Goal: Check status: Check status

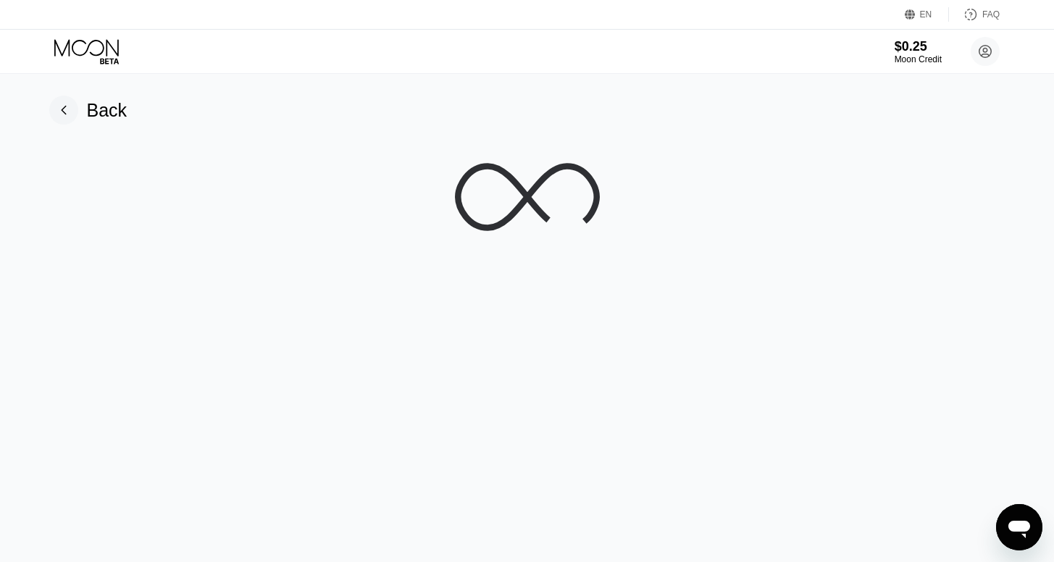
click at [92, 51] on icon at bounding box center [87, 51] width 67 height 25
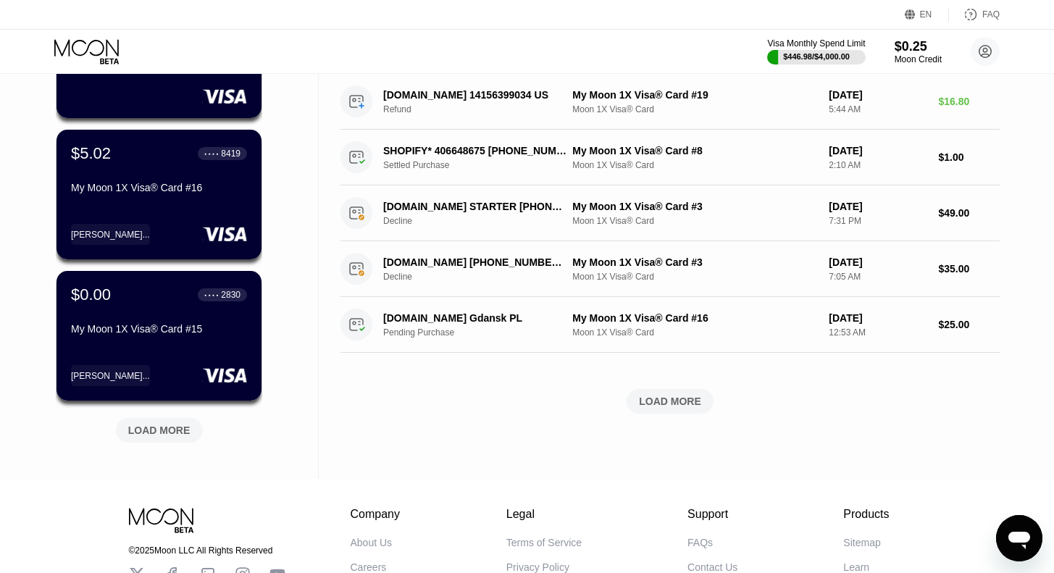
scroll to position [478, 0]
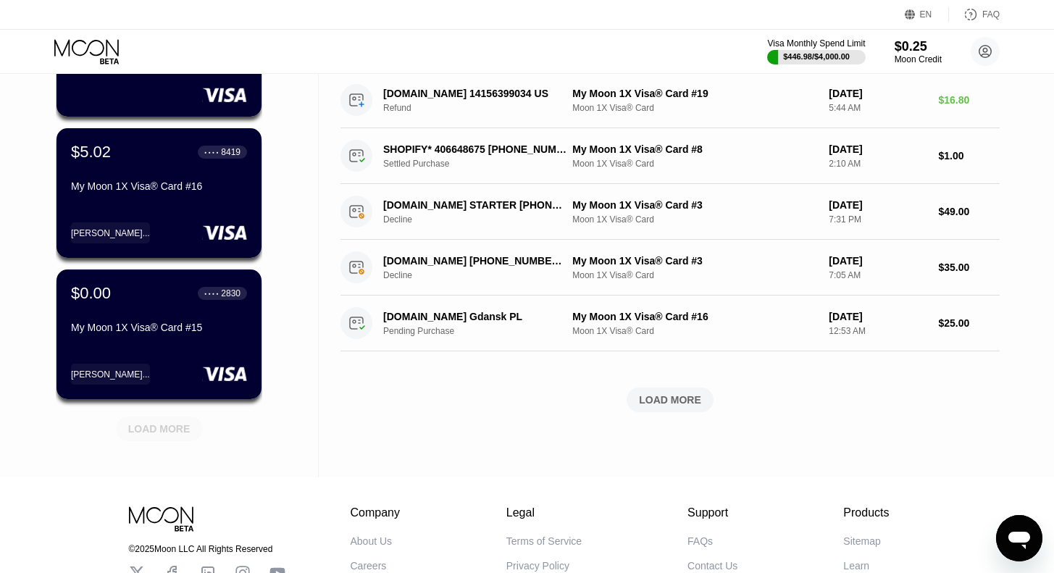
click at [174, 429] on div "LOAD MORE" at bounding box center [159, 428] width 62 height 13
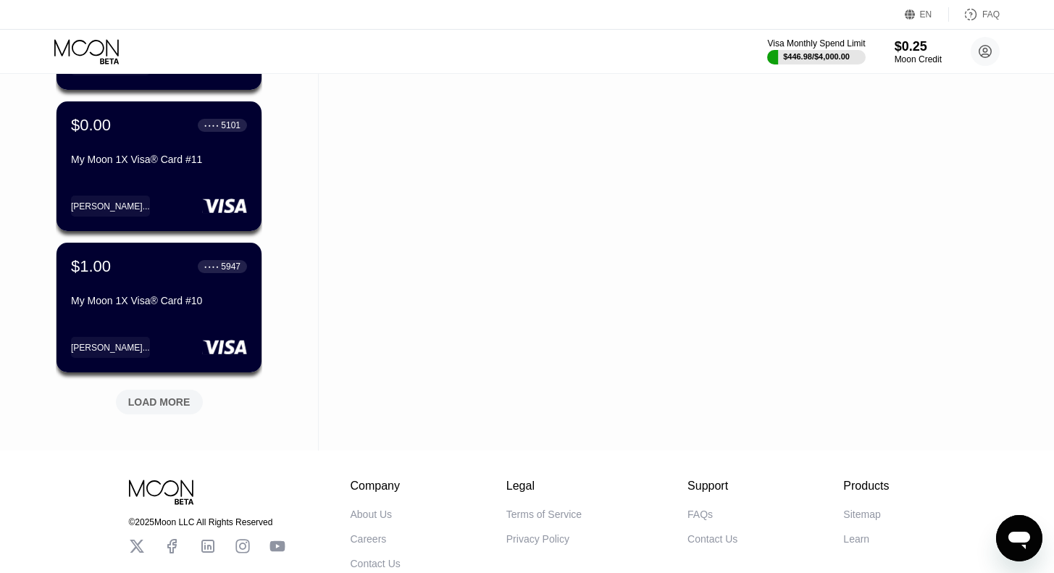
scroll to position [1212, 0]
click at [171, 401] on div "LOAD MORE" at bounding box center [159, 401] width 62 height 13
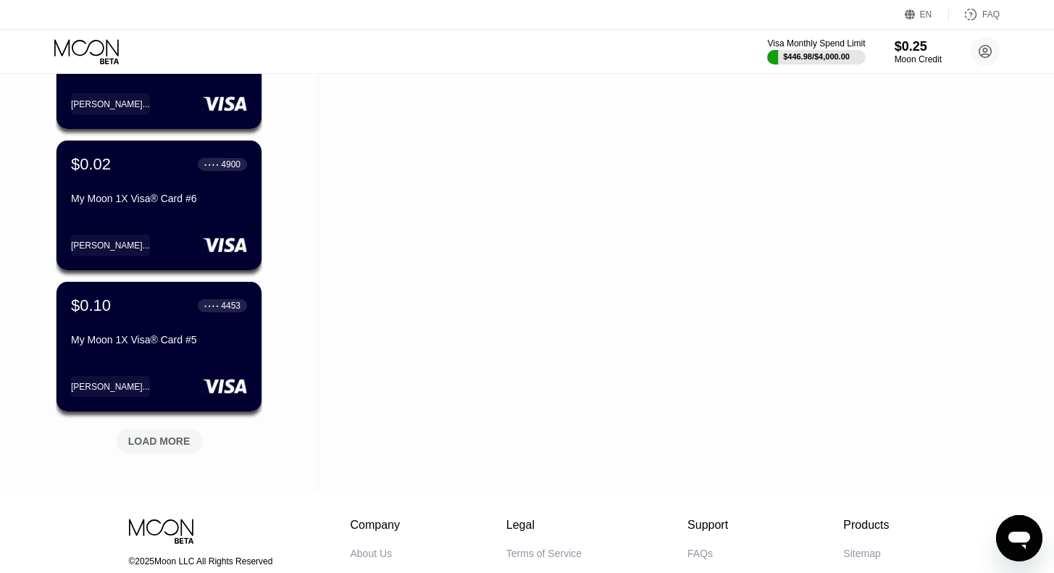
scroll to position [1881, 0]
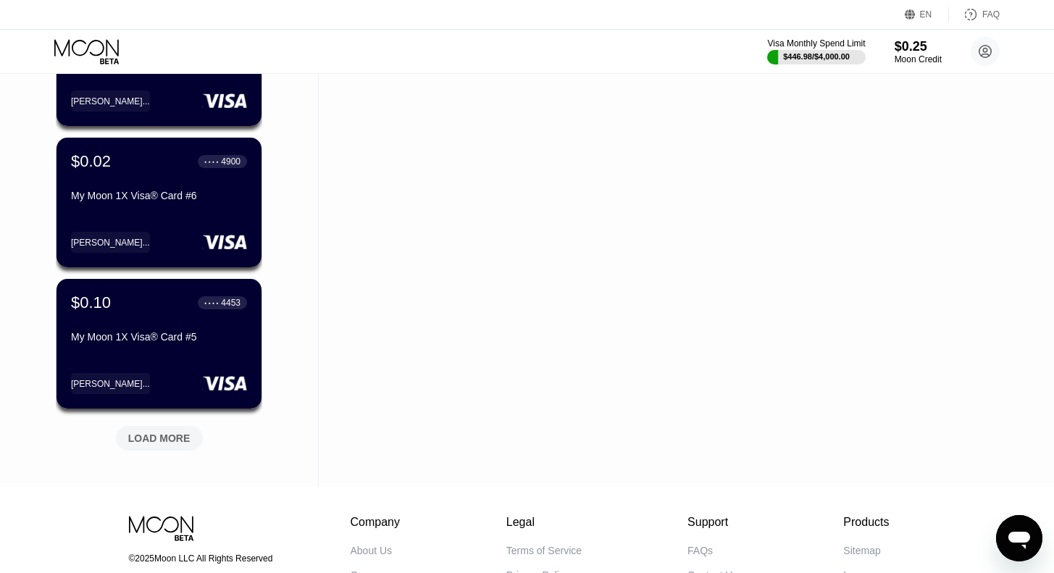
click at [164, 441] on div "LOAD MORE" at bounding box center [159, 438] width 62 height 13
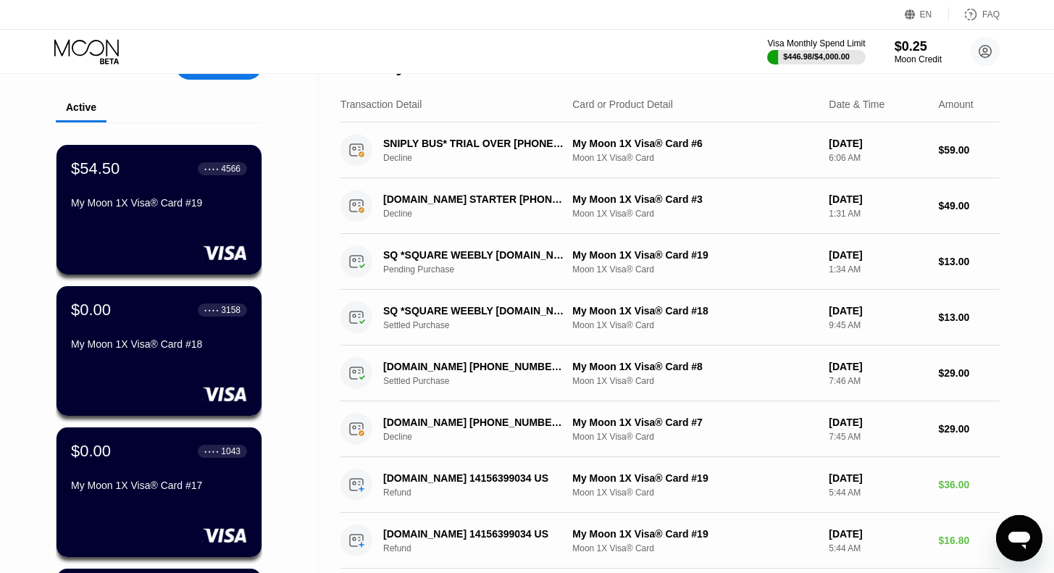
scroll to position [0, 0]
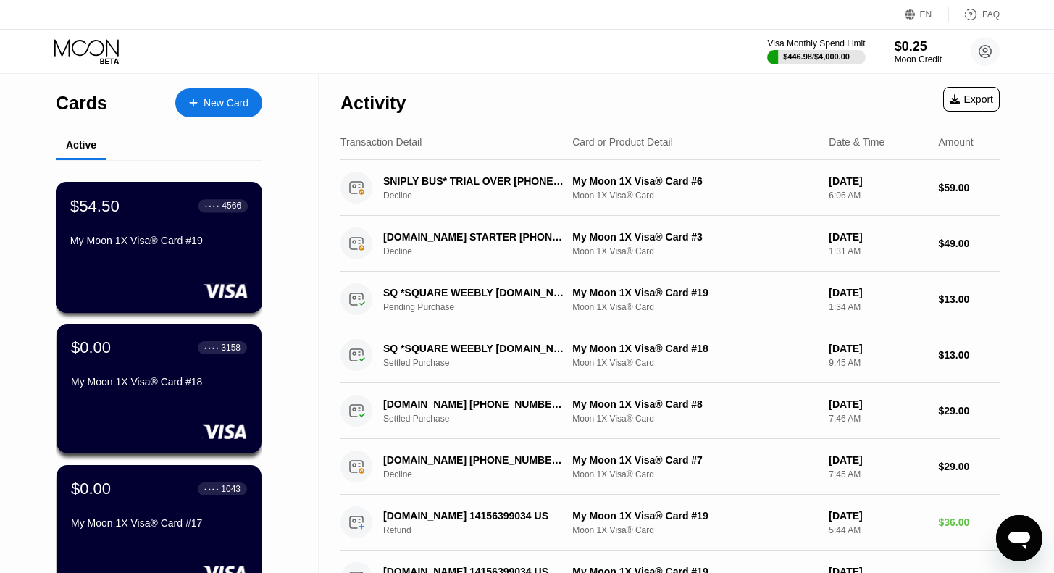
click at [160, 232] on div "$54.50 ● ● ● ● 4566 My Moon 1X Visa® Card #19" at bounding box center [158, 224] width 177 height 56
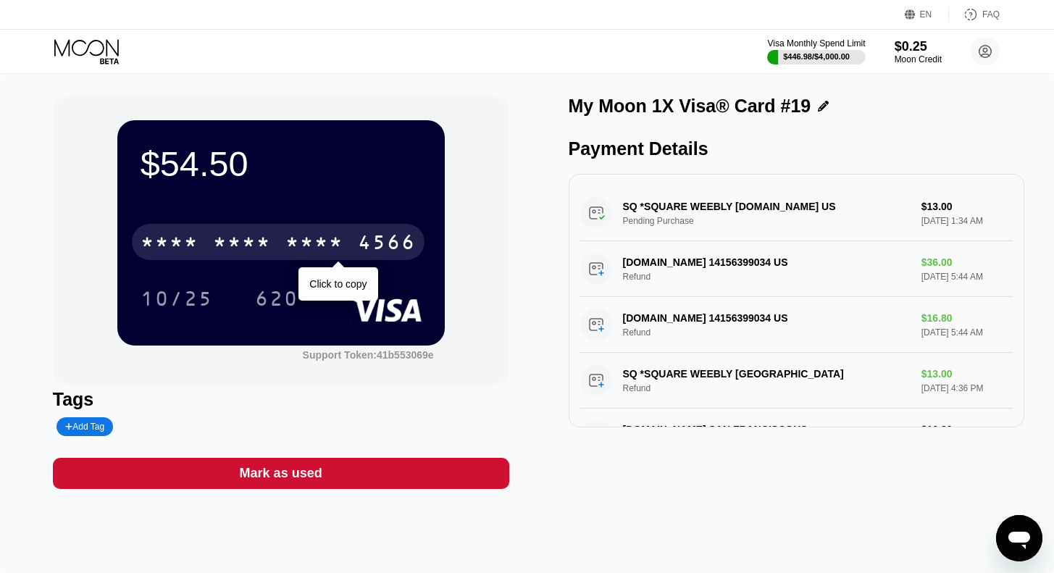
click at [283, 243] on div "* * * * * * * * * * * * 4566" at bounding box center [278, 242] width 293 height 36
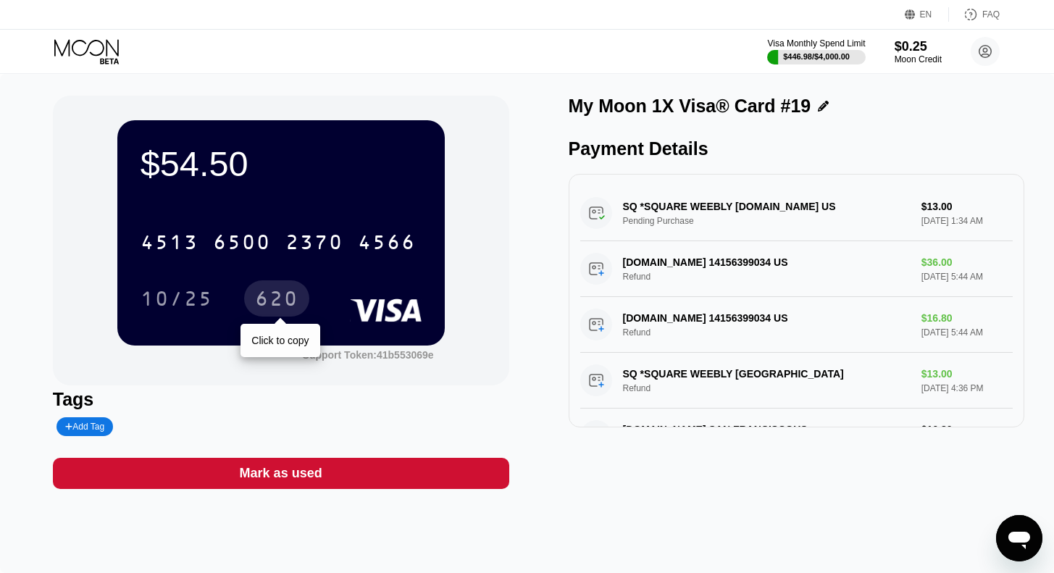
click at [273, 302] on div "620" at bounding box center [276, 300] width 43 height 23
